Goal: Navigation & Orientation: Find specific page/section

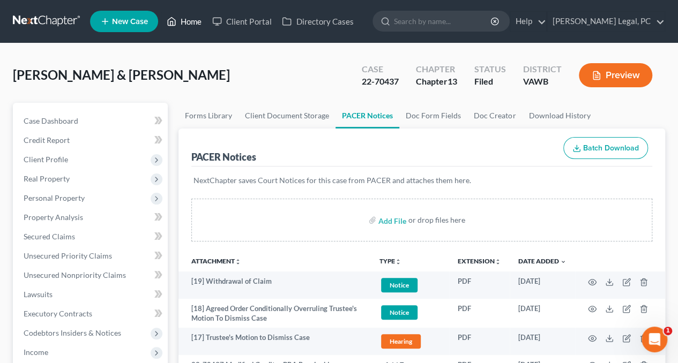
click at [177, 24] on link "Home" at bounding box center [184, 21] width 46 height 19
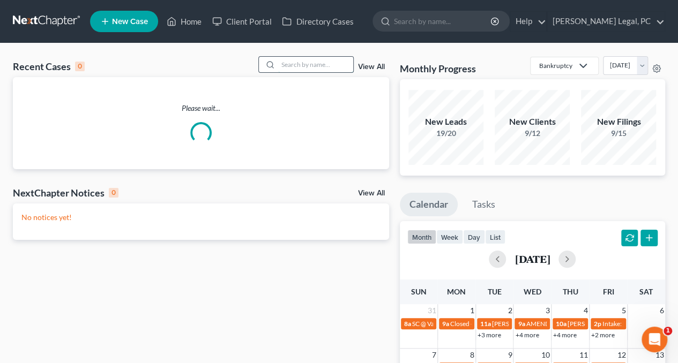
click at [334, 67] on input "search" at bounding box center [315, 65] width 75 height 16
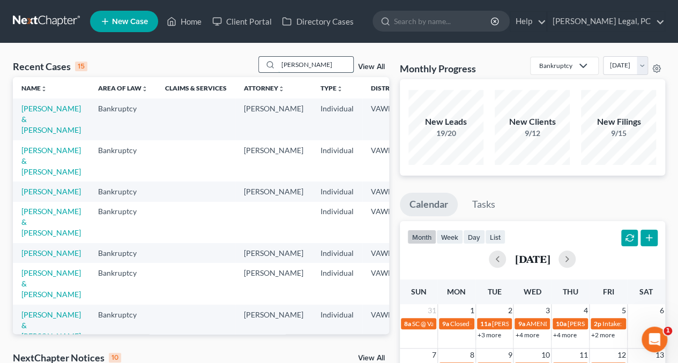
type input "[PERSON_NAME]"
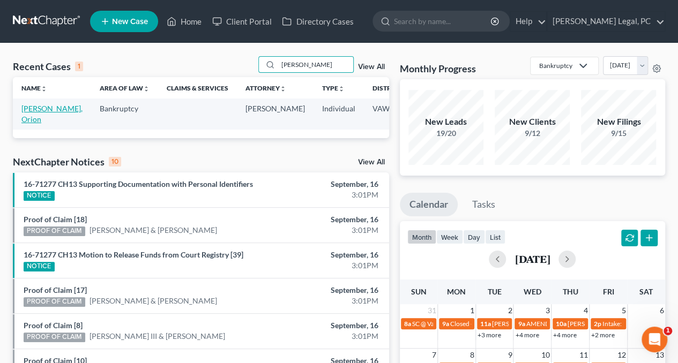
click at [28, 122] on link "[PERSON_NAME], Orion" at bounding box center [51, 114] width 61 height 20
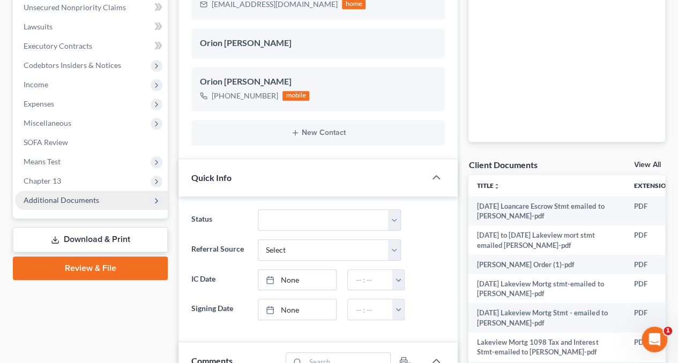
scroll to position [435, 0]
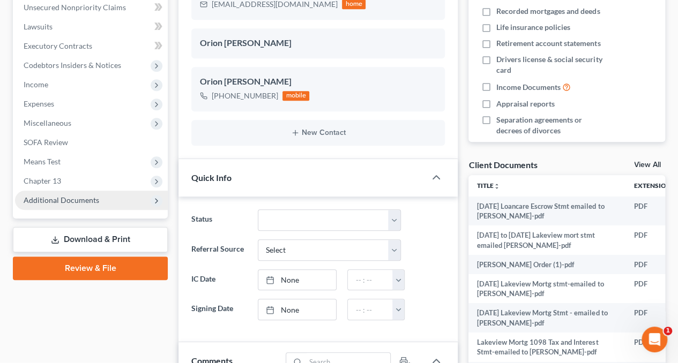
click at [49, 204] on span "Additional Documents" at bounding box center [91, 200] width 153 height 19
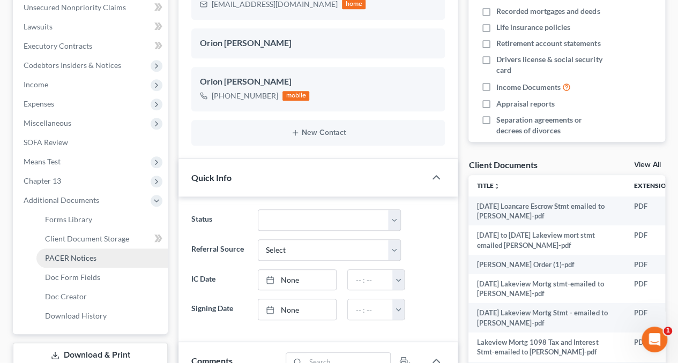
click at [74, 258] on span "PACER Notices" at bounding box center [70, 258] width 51 height 9
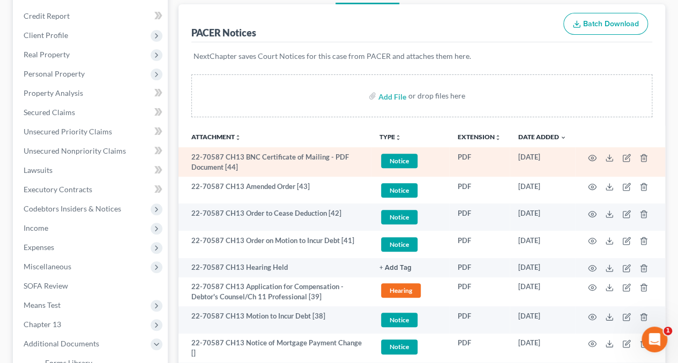
scroll to position [161, 0]
